Goal: Information Seeking & Learning: Learn about a topic

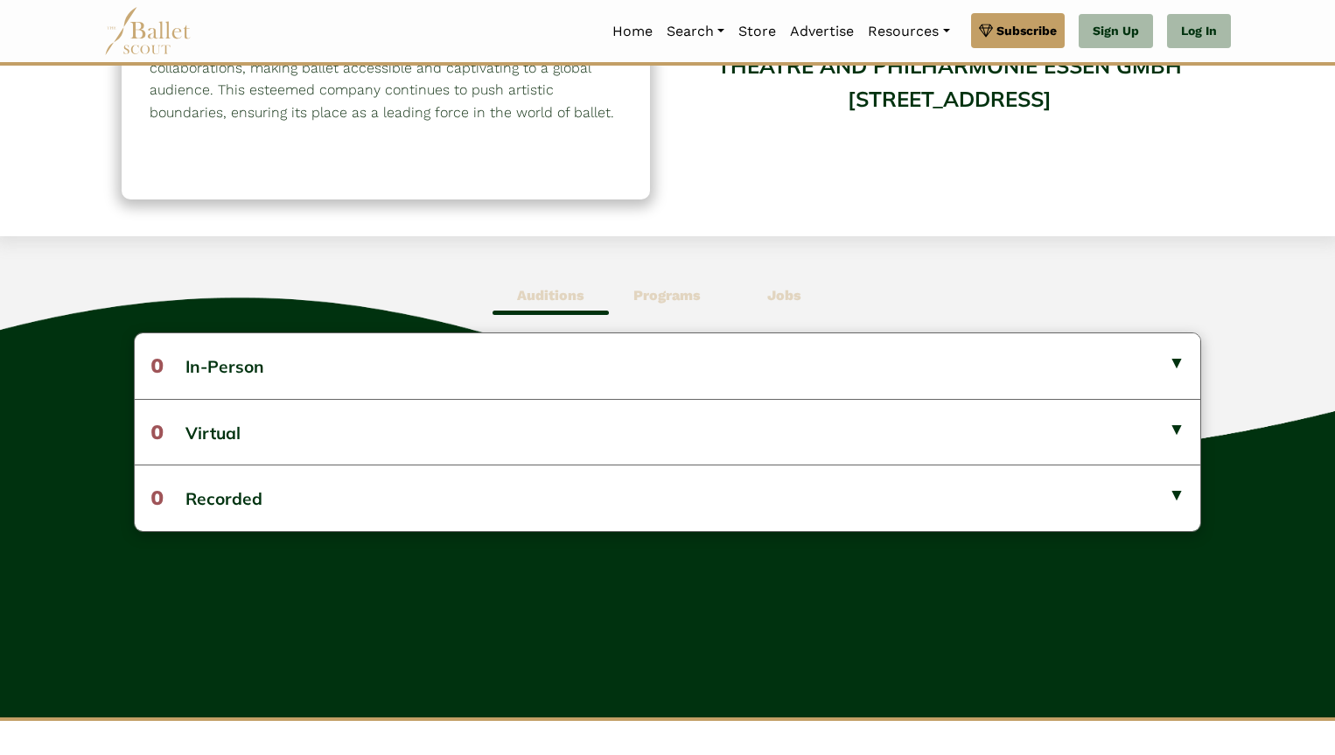
click at [433, 410] on button "0 Virtual" at bounding box center [668, 432] width 1067 height 66
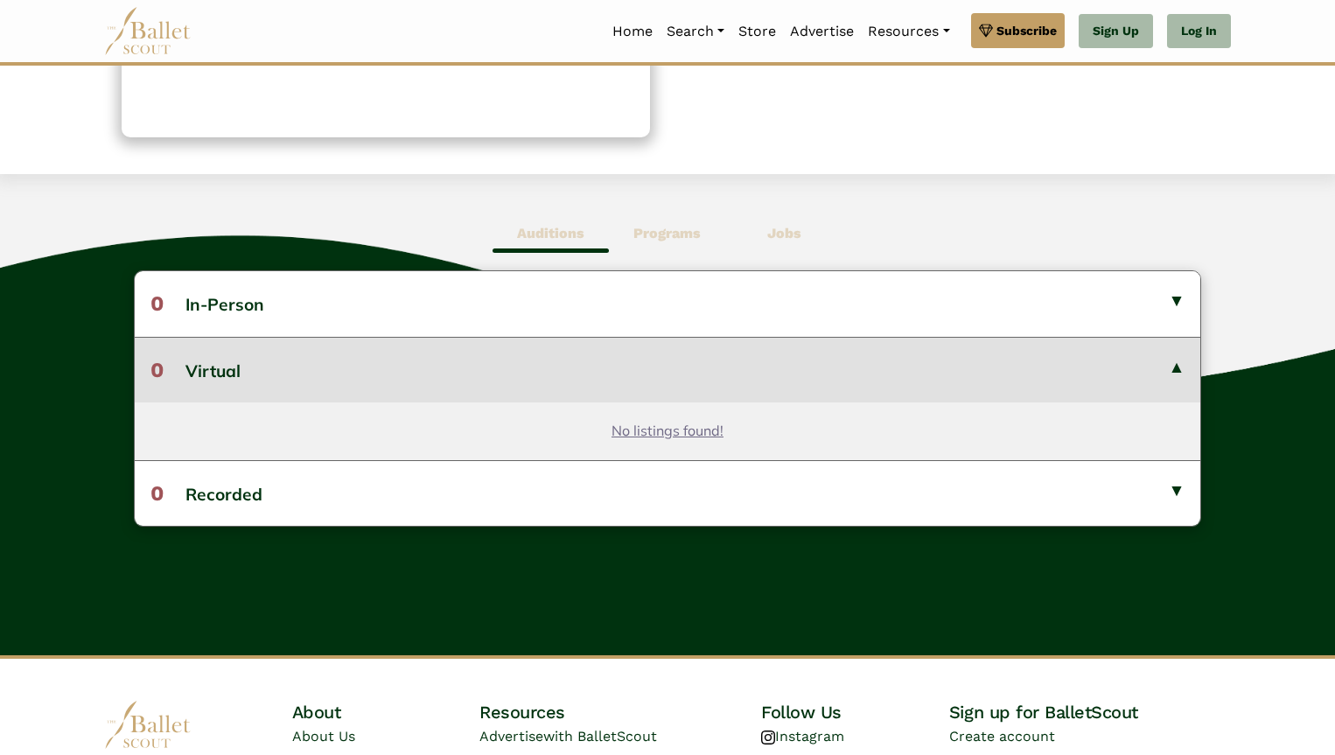
scroll to position [355, 0]
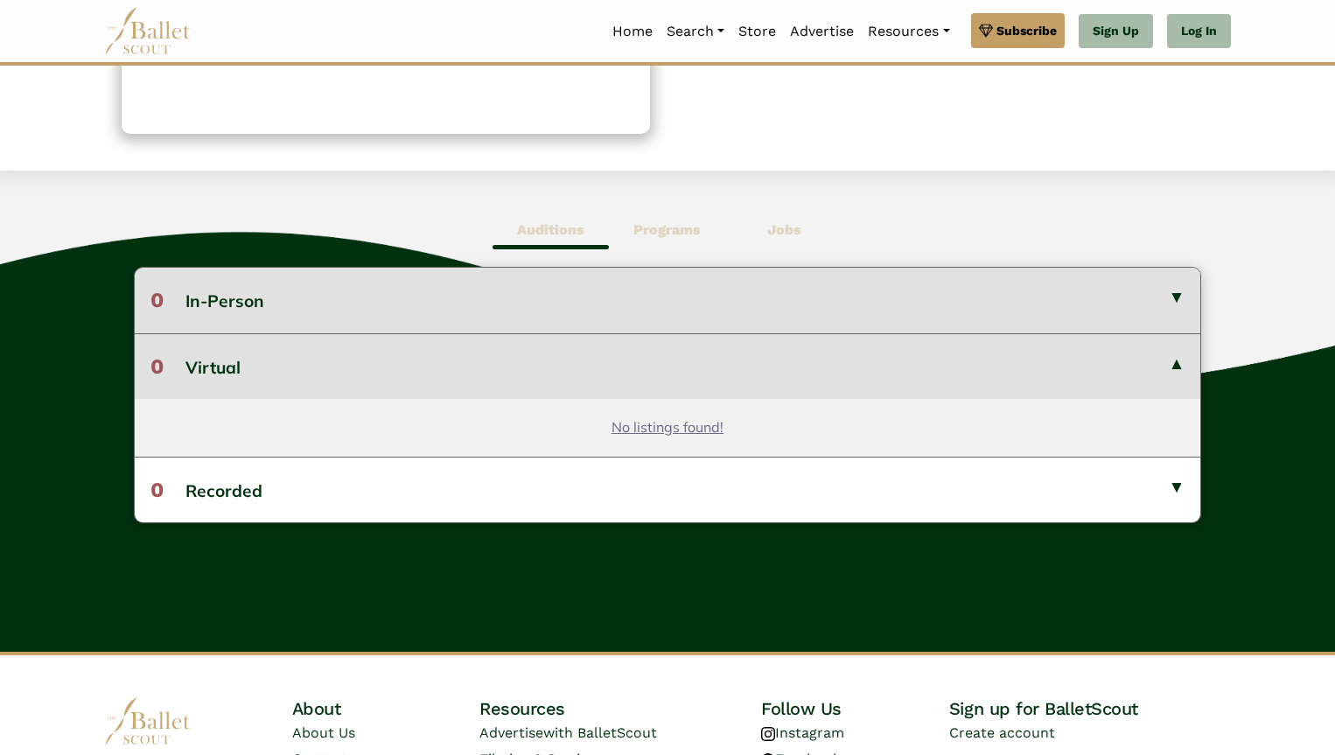
click at [672, 292] on button "0 In-Person" at bounding box center [668, 300] width 1067 height 65
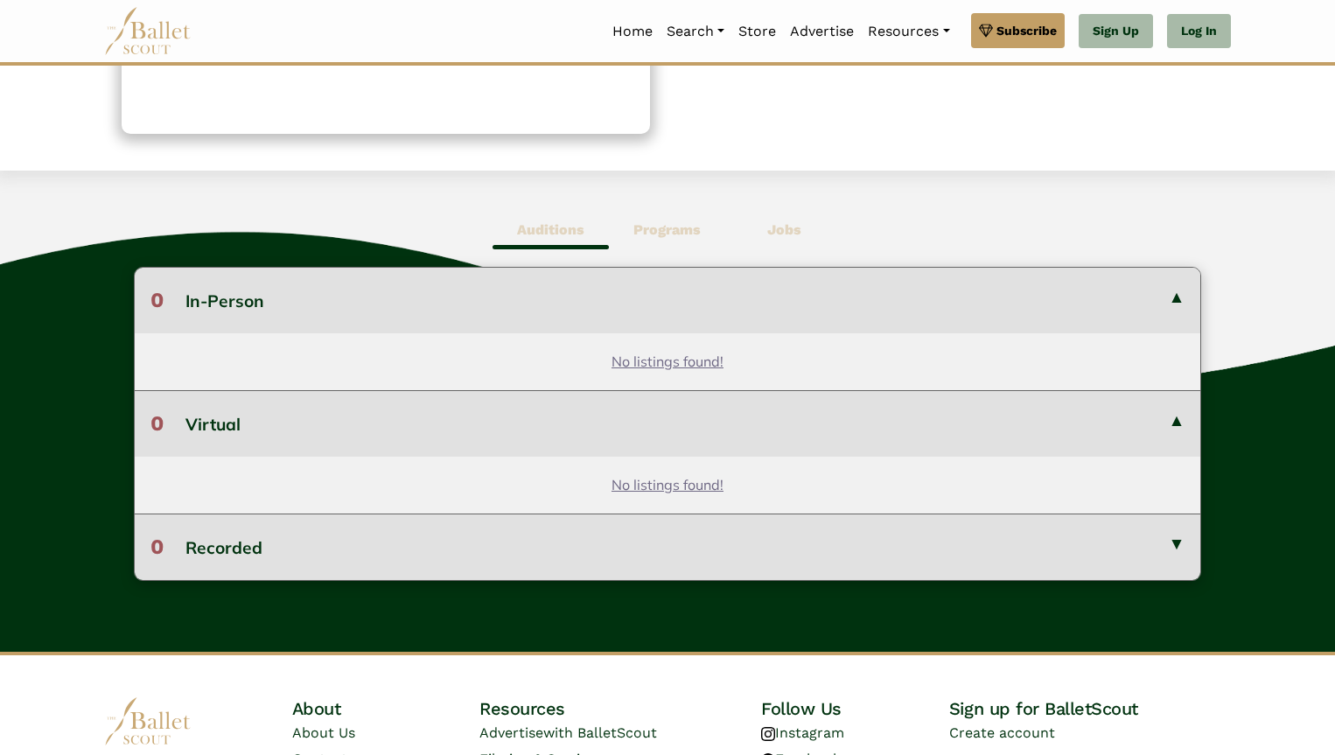
click at [610, 543] on button "0 Recorded" at bounding box center [668, 547] width 1067 height 66
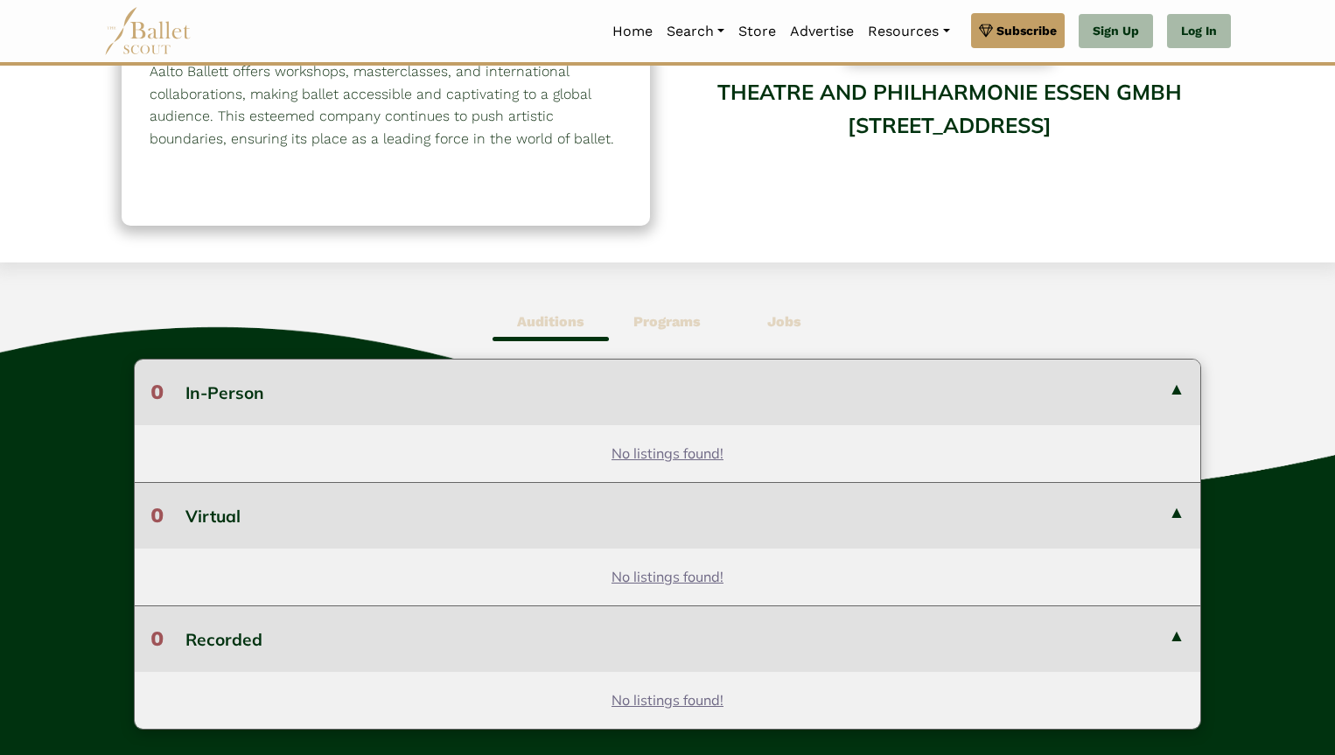
scroll to position [0, 0]
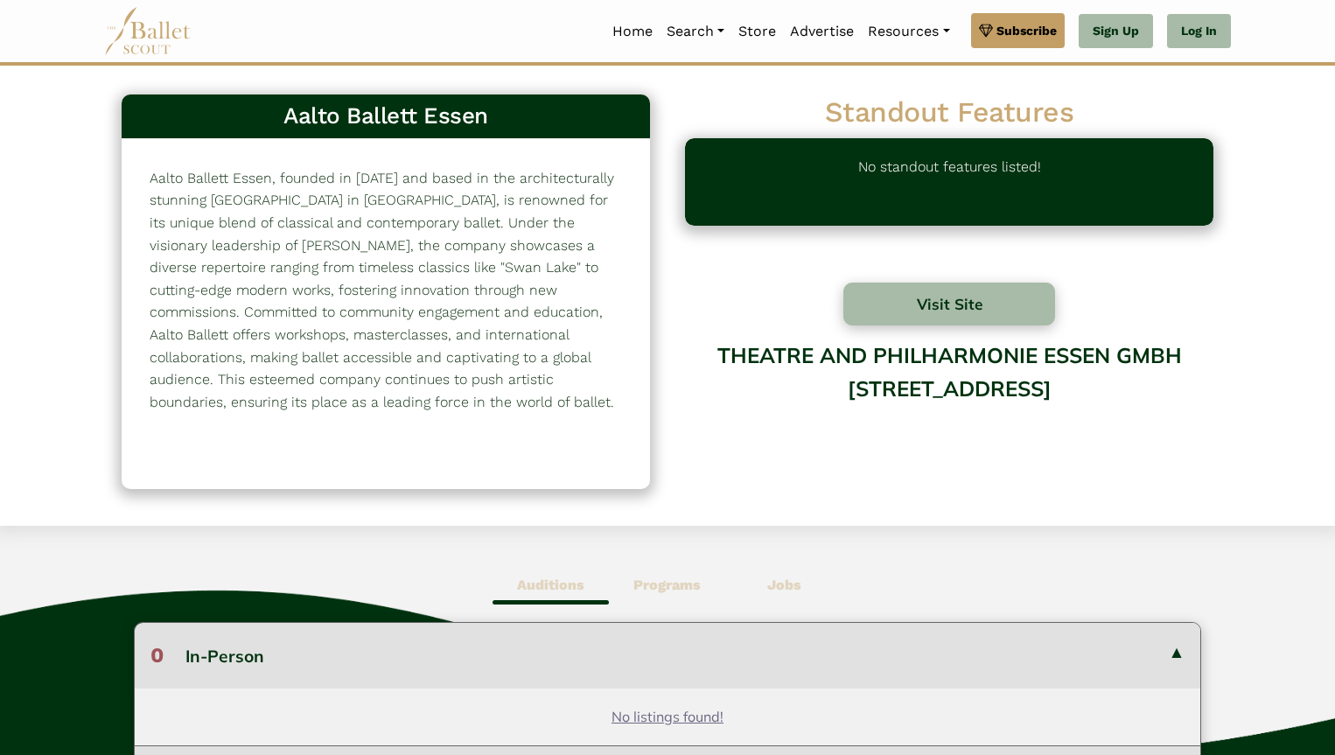
click at [623, 38] on link "Home" at bounding box center [633, 31] width 54 height 37
